Goal: Participate in discussion: Engage in conversation with other users on a specific topic

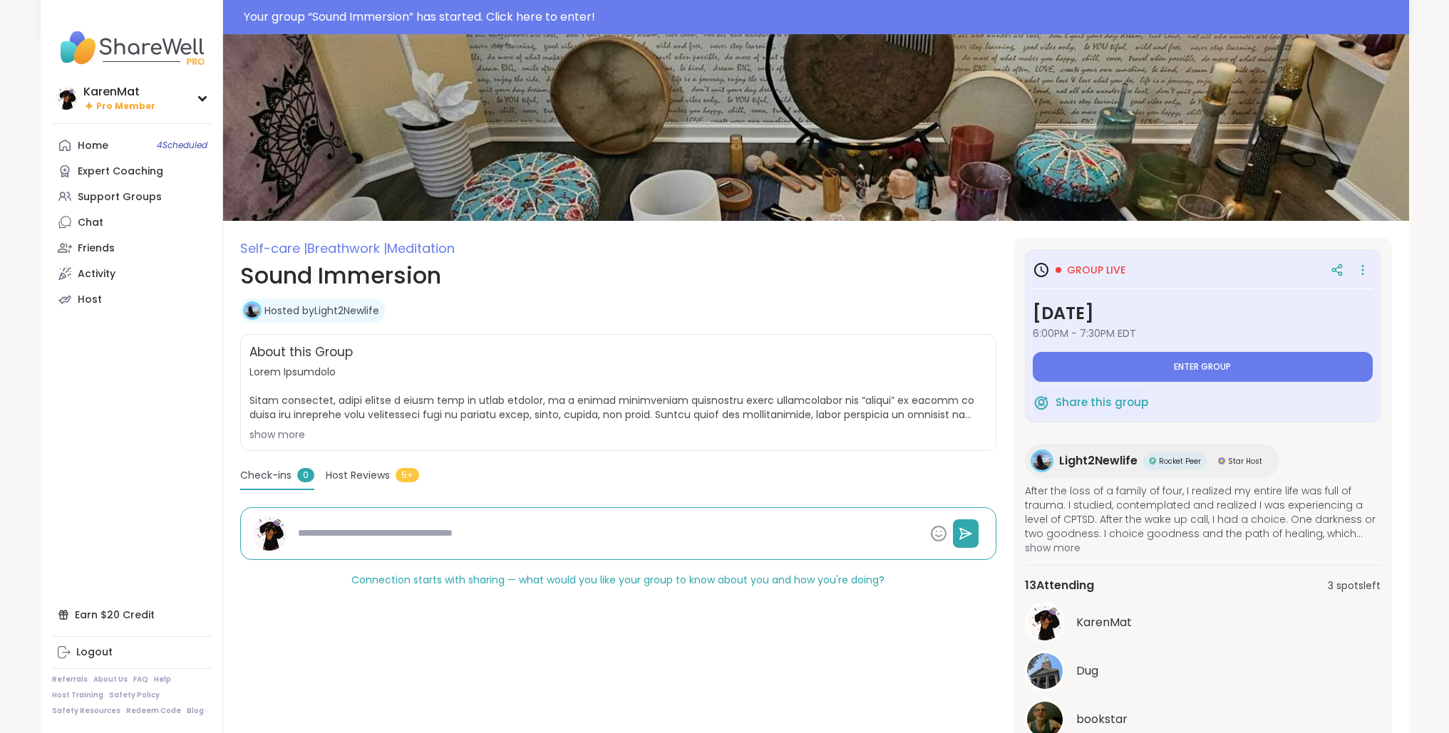
click at [1244, 362] on button "Enter group" at bounding box center [1203, 367] width 340 height 30
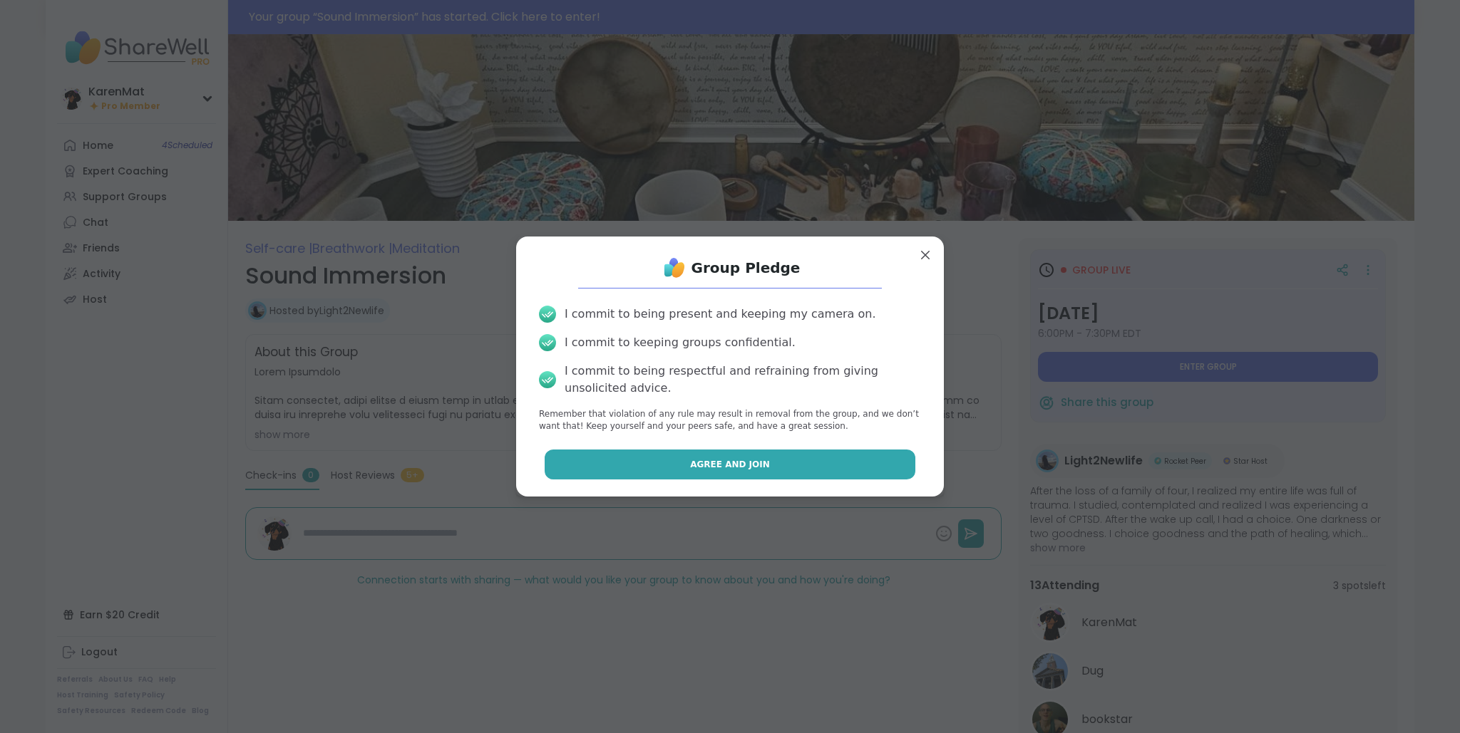
click at [688, 475] on button "Agree and Join" at bounding box center [729, 465] width 371 height 30
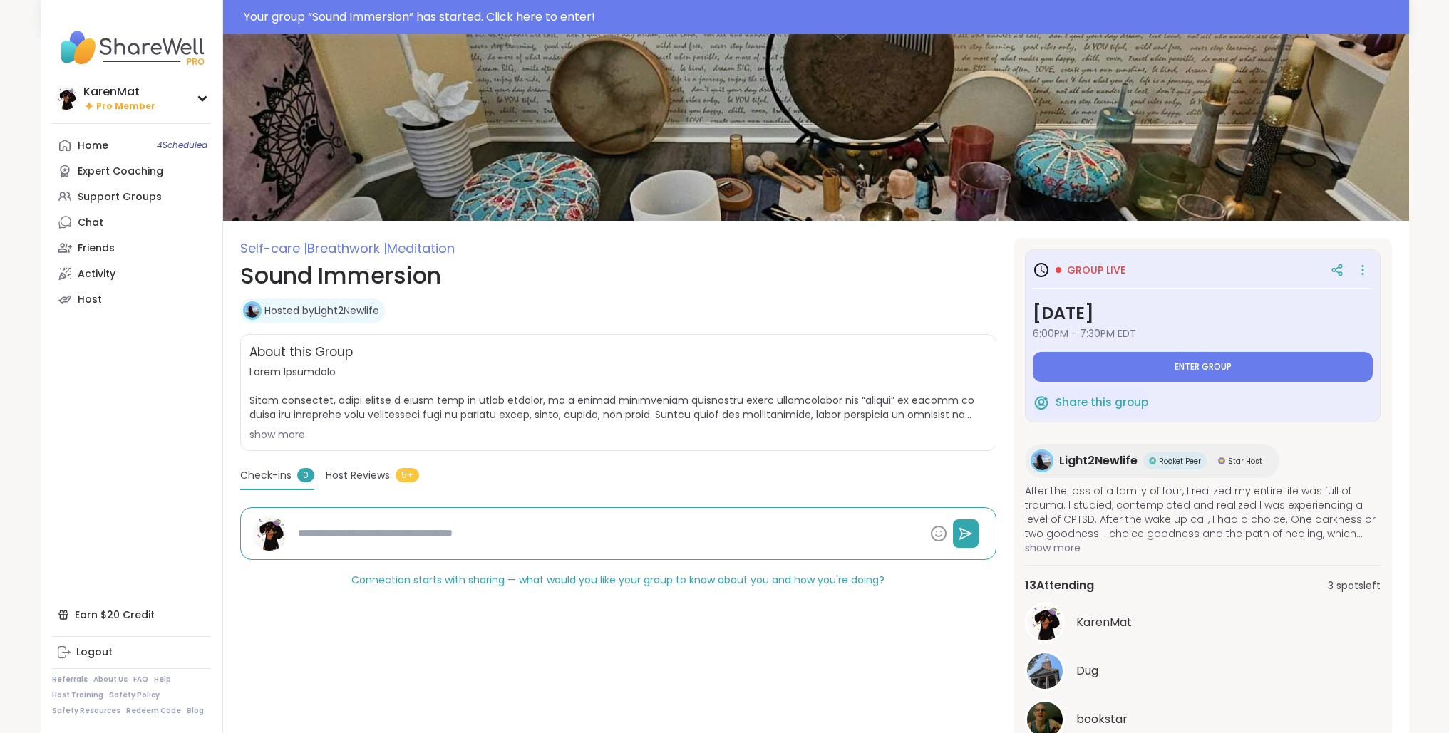
type textarea "*"
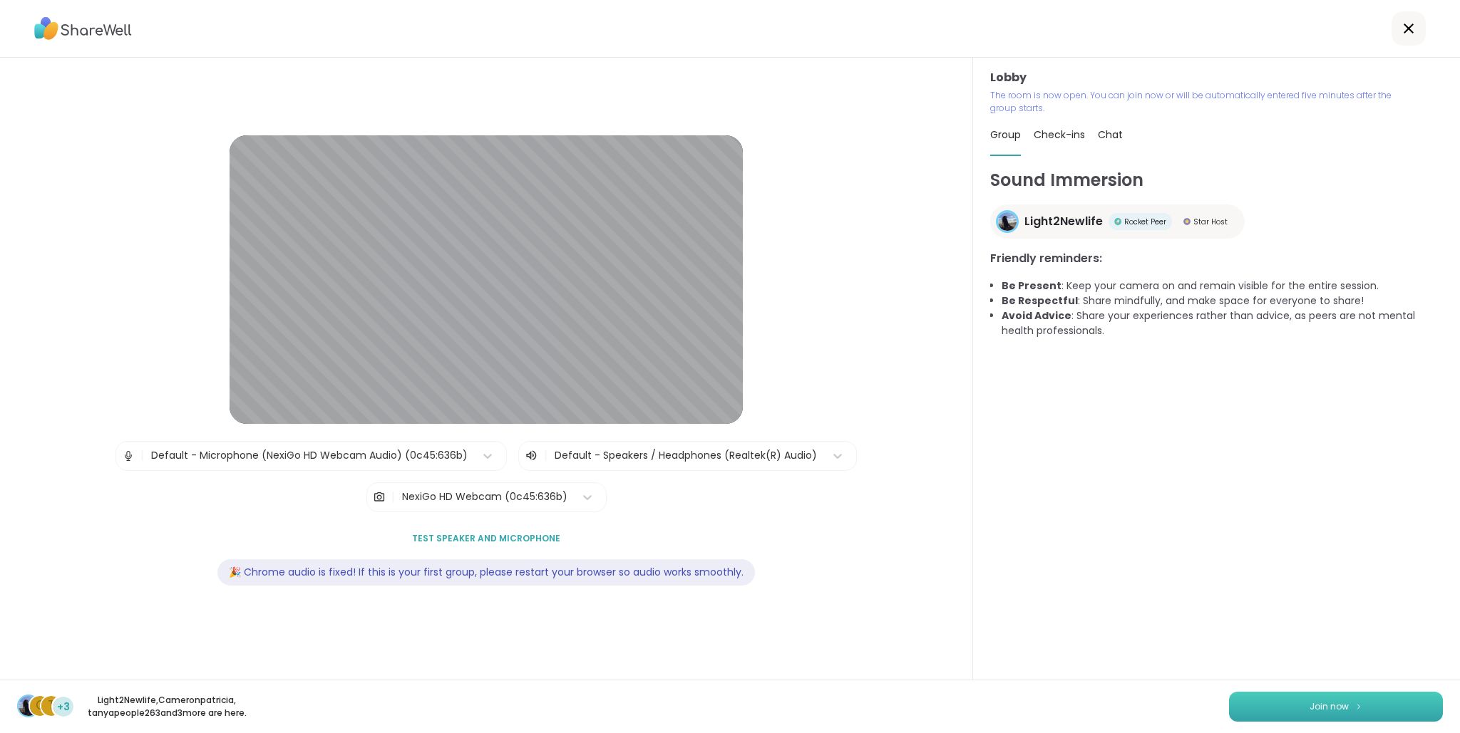
click at [1303, 692] on button "Join now" at bounding box center [1336, 707] width 214 height 30
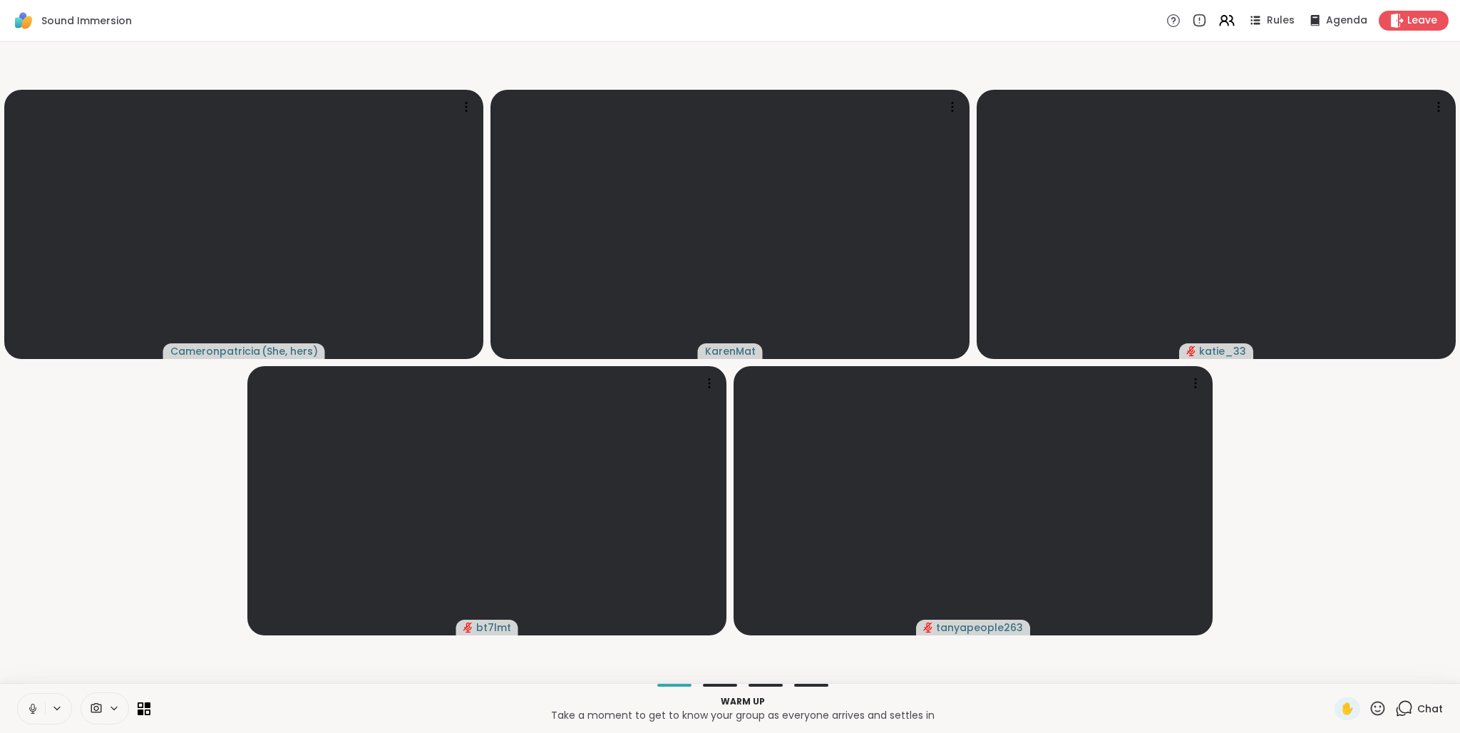
click at [29, 709] on icon at bounding box center [32, 709] width 13 height 13
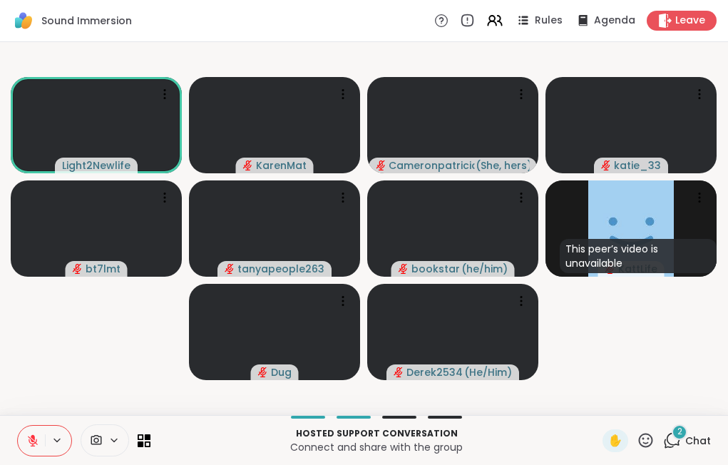
click at [685, 437] on span "Chat" at bounding box center [698, 440] width 26 height 14
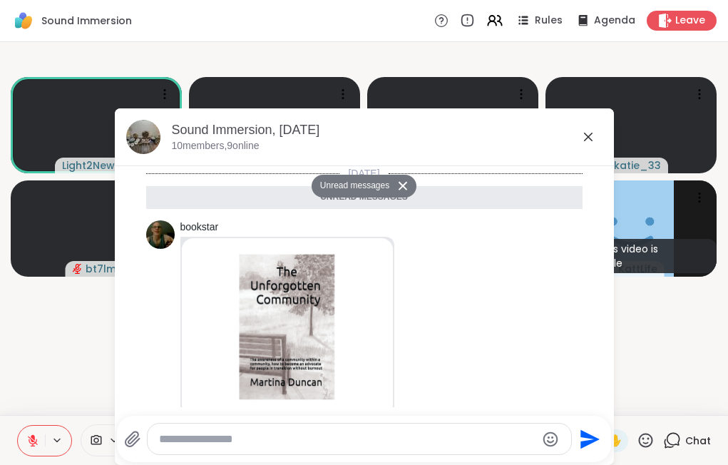
scroll to position [272, 0]
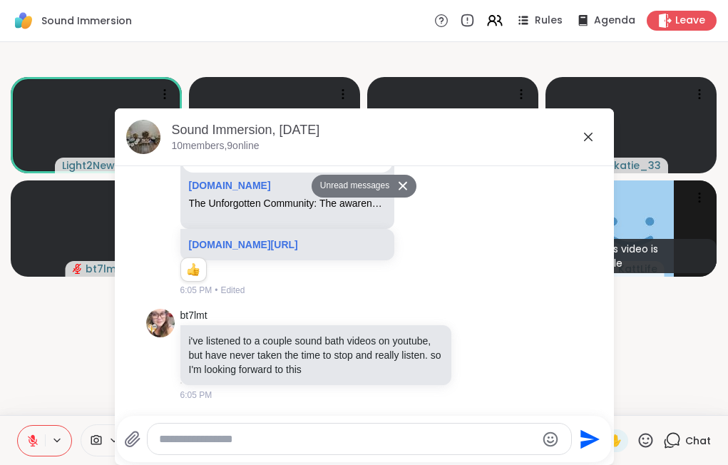
click at [398, 186] on icon at bounding box center [403, 185] width 10 height 9
click at [587, 138] on icon at bounding box center [587, 136] width 17 height 17
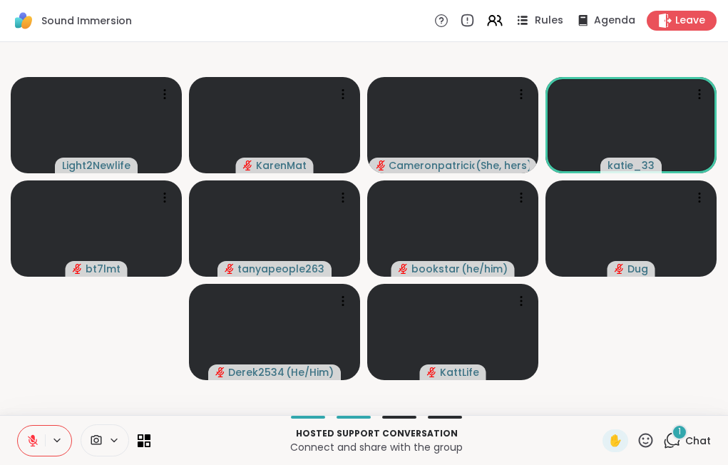
click at [522, 21] on icon at bounding box center [522, 20] width 18 height 18
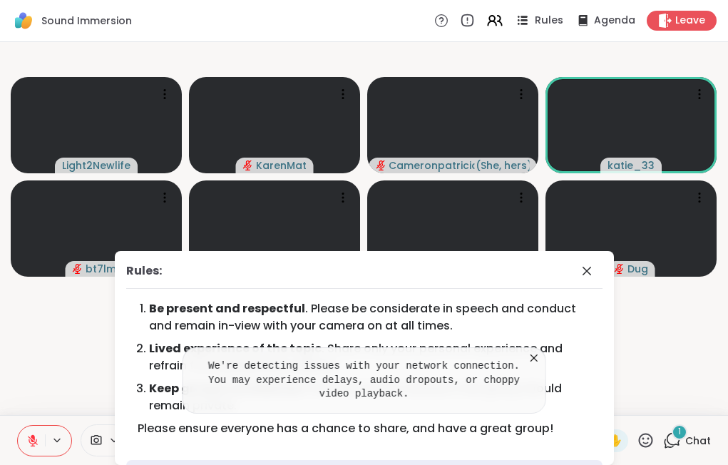
click at [522, 21] on icon at bounding box center [522, 20] width 18 height 18
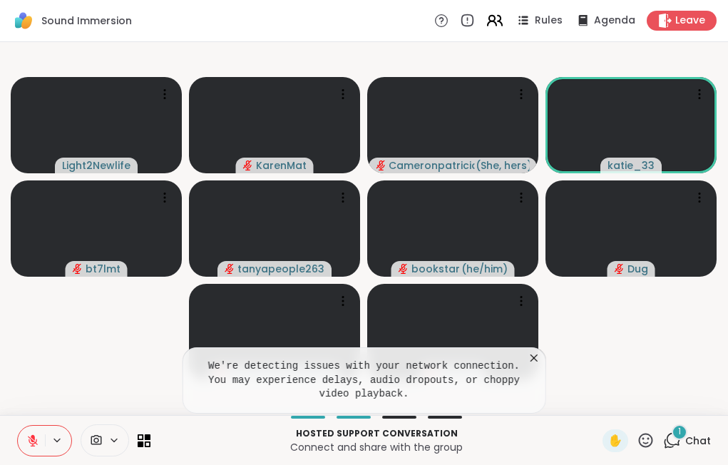
click at [485, 23] on icon at bounding box center [494, 20] width 18 height 18
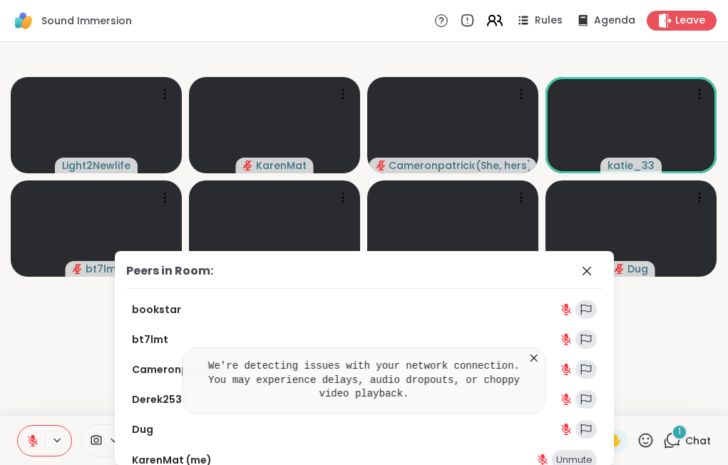
click at [487, 22] on icon at bounding box center [491, 23] width 9 height 4
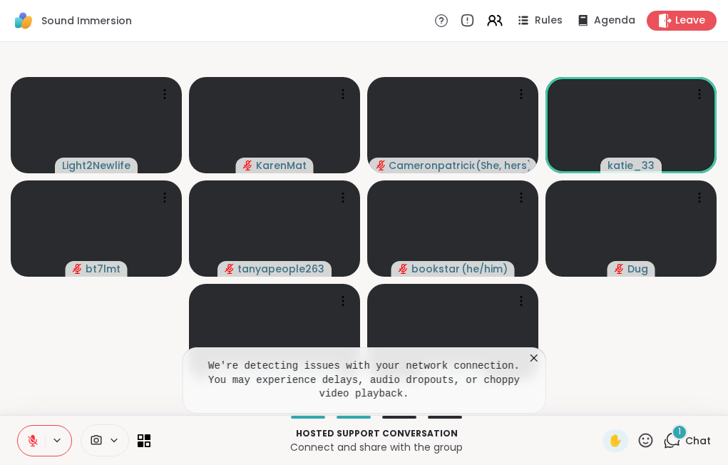
click at [145, 434] on div at bounding box center [144, 440] width 13 height 13
click at [138, 438] on icon at bounding box center [145, 440] width 14 height 14
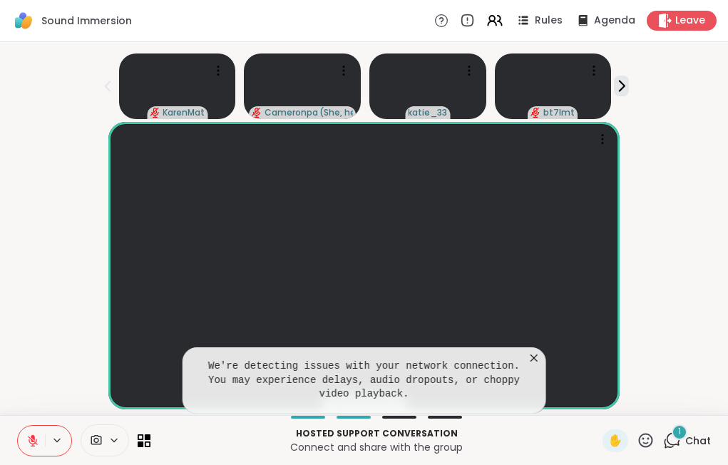
click at [532, 359] on icon at bounding box center [533, 357] width 7 height 7
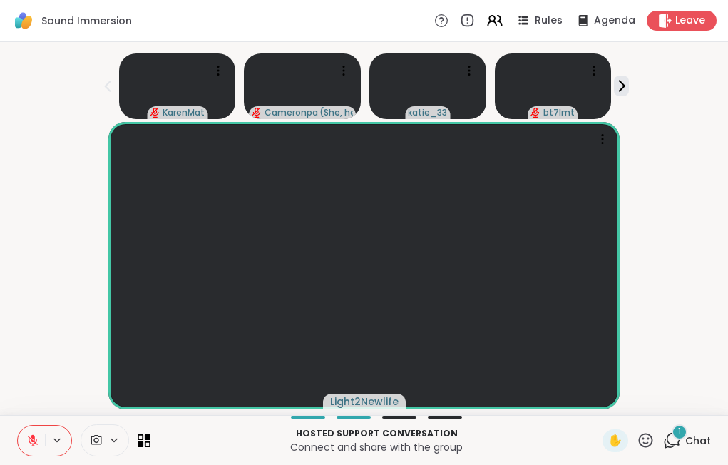
click at [671, 438] on div "1" at bounding box center [679, 432] width 16 height 16
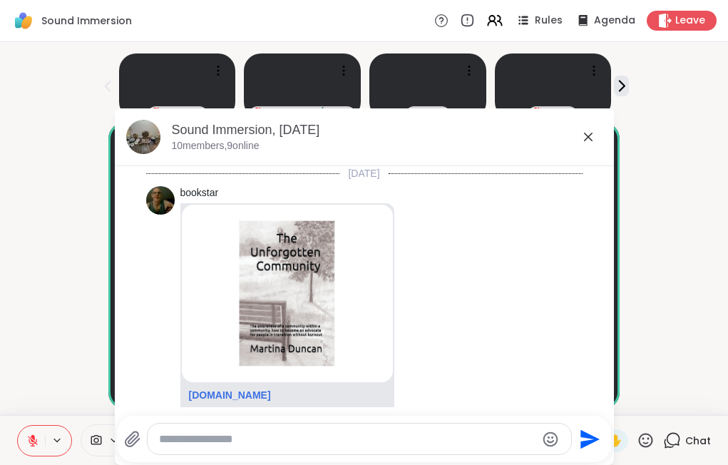
scroll to position [391, 0]
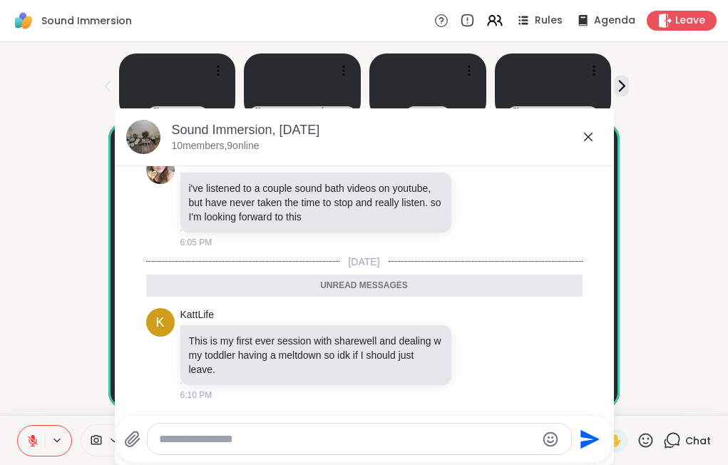
click at [584, 140] on icon at bounding box center [588, 137] width 9 height 9
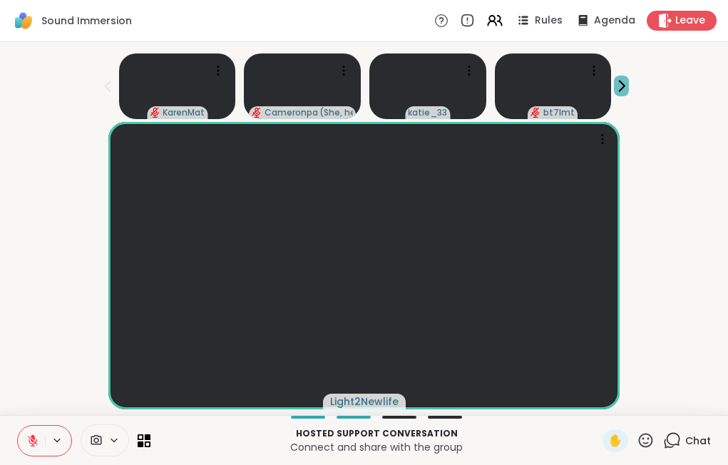
click at [626, 85] on icon at bounding box center [621, 85] width 15 height 15
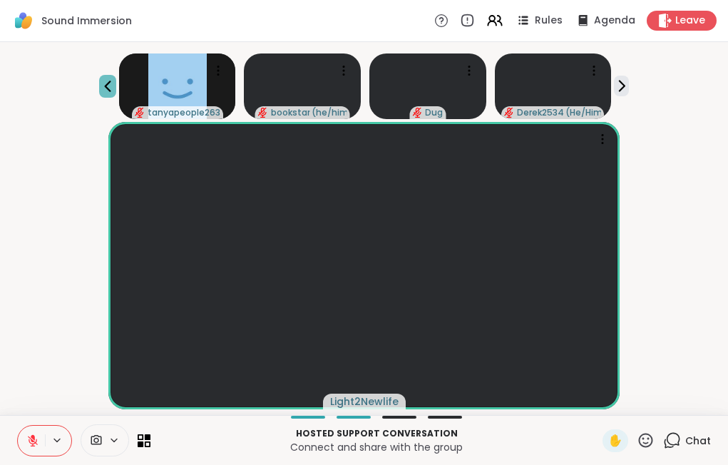
click at [105, 87] on icon at bounding box center [107, 86] width 6 height 11
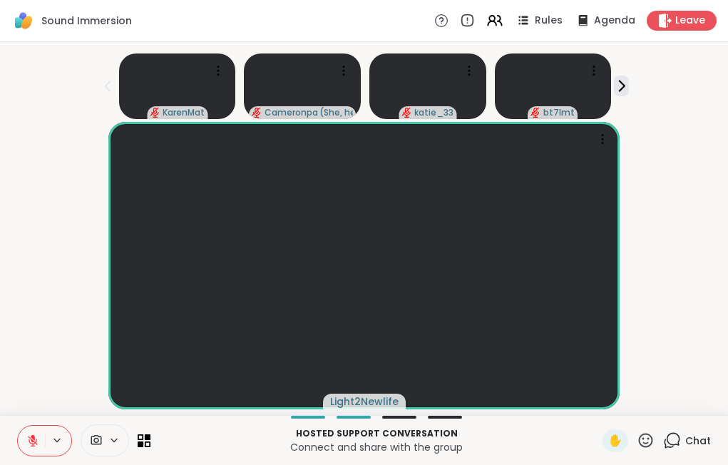
click at [29, 439] on icon at bounding box center [32, 440] width 13 height 13
click at [32, 438] on icon at bounding box center [32, 440] width 13 height 13
click at [38, 441] on icon at bounding box center [32, 440] width 13 height 13
click at [33, 440] on icon at bounding box center [32, 440] width 13 height 13
click at [629, 88] on icon at bounding box center [621, 85] width 15 height 15
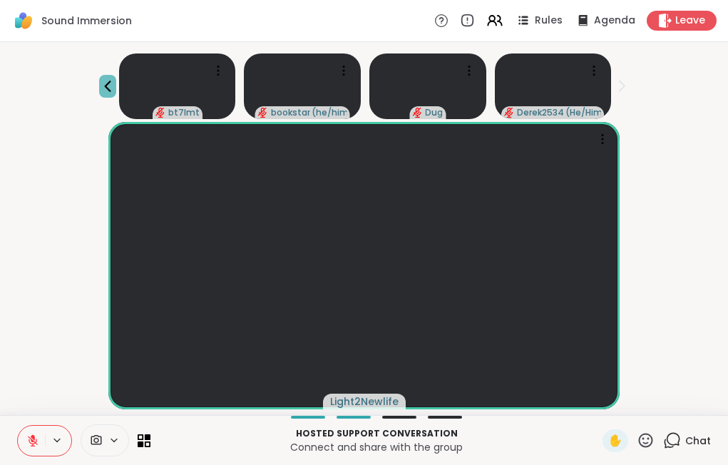
click at [112, 84] on icon at bounding box center [107, 86] width 17 height 17
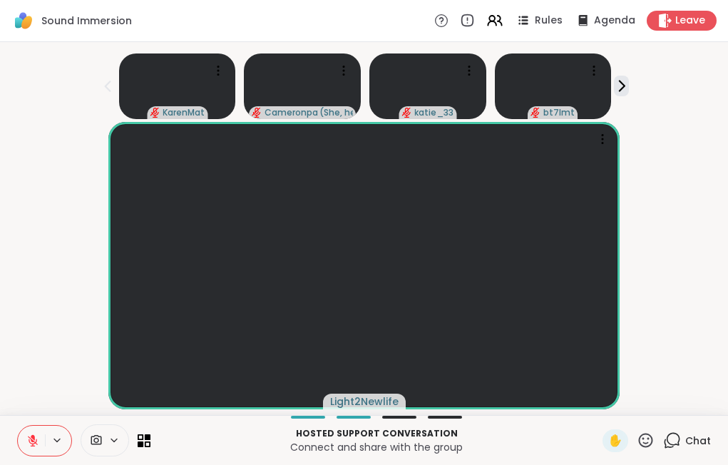
click at [112, 84] on icon at bounding box center [107, 86] width 17 height 17
click at [626, 83] on icon at bounding box center [621, 85] width 15 height 15
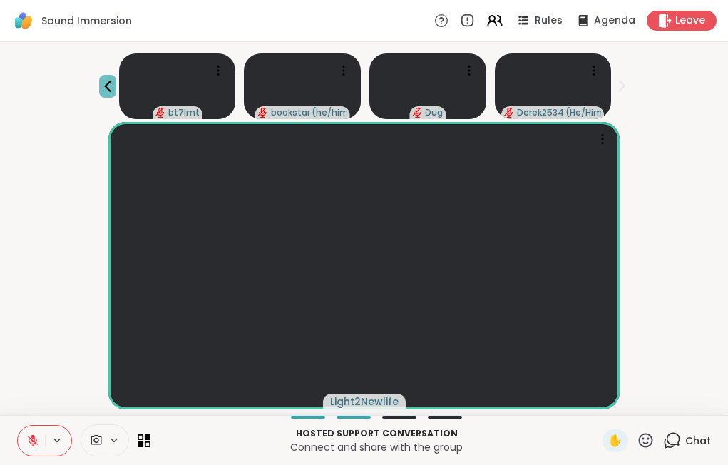
click at [108, 87] on icon at bounding box center [107, 86] width 17 height 17
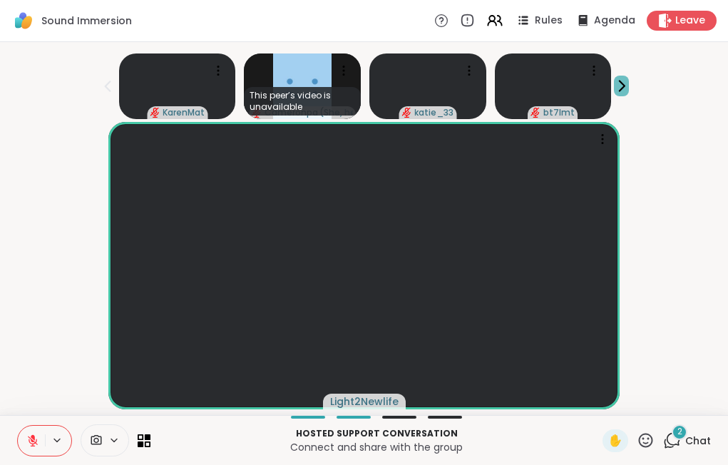
click at [624, 87] on icon at bounding box center [621, 86] width 5 height 10
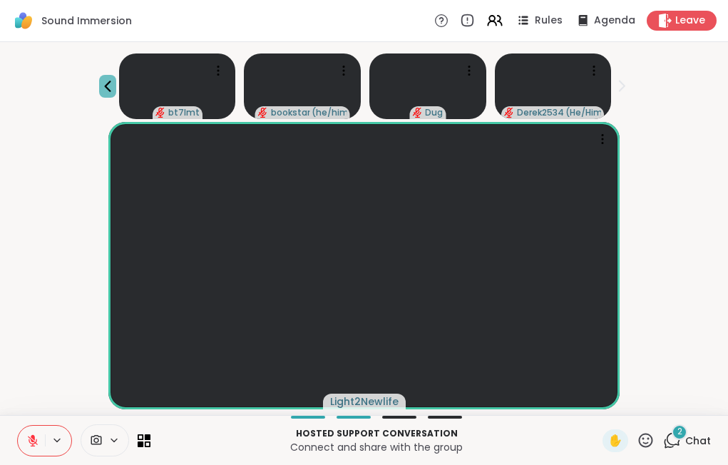
click at [111, 84] on icon at bounding box center [107, 86] width 17 height 17
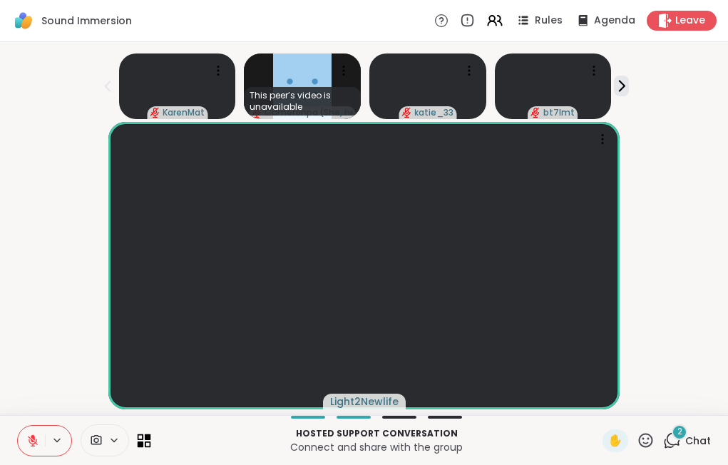
click at [145, 435] on icon at bounding box center [148, 436] width 6 height 6
